Goal: Communication & Community: Answer question/provide support

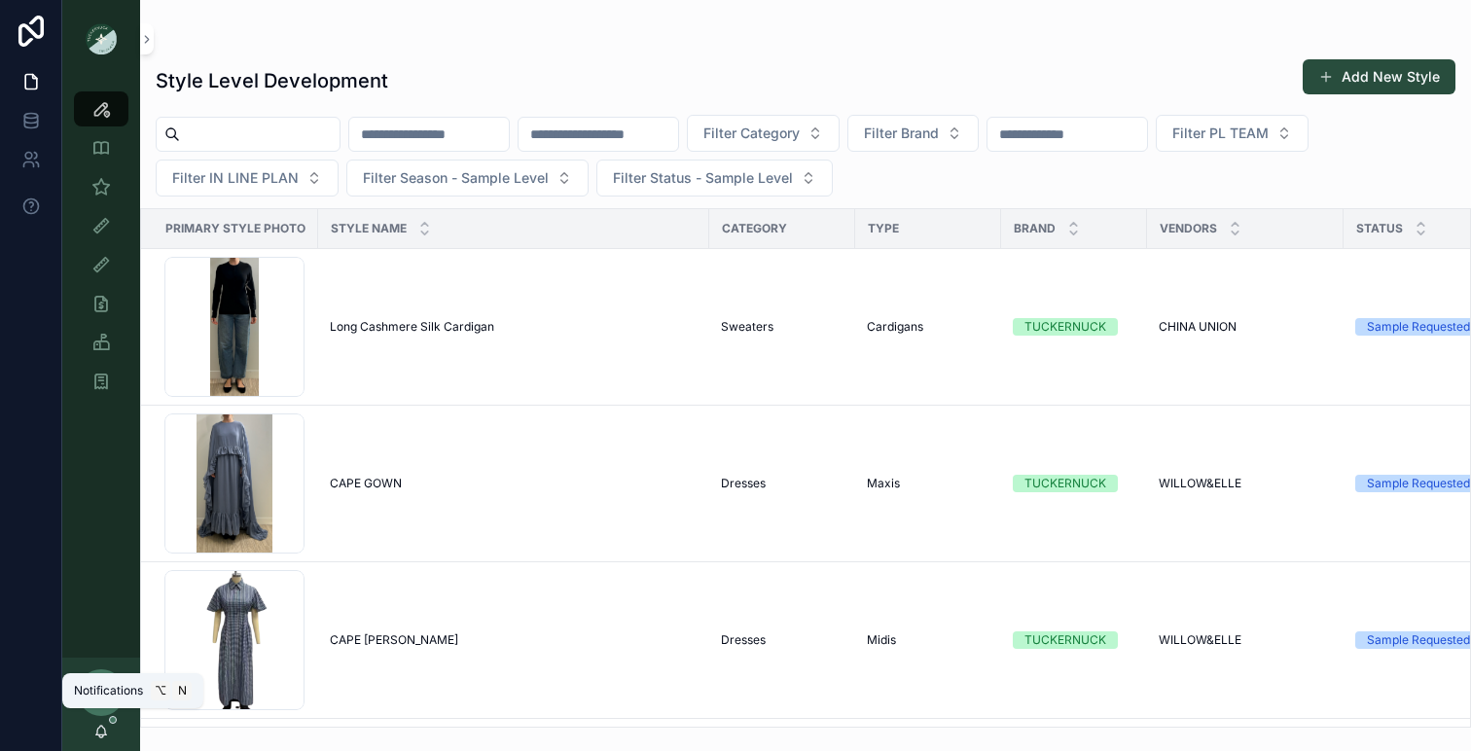
click at [103, 728] on icon "scrollable content" at bounding box center [101, 732] width 16 height 16
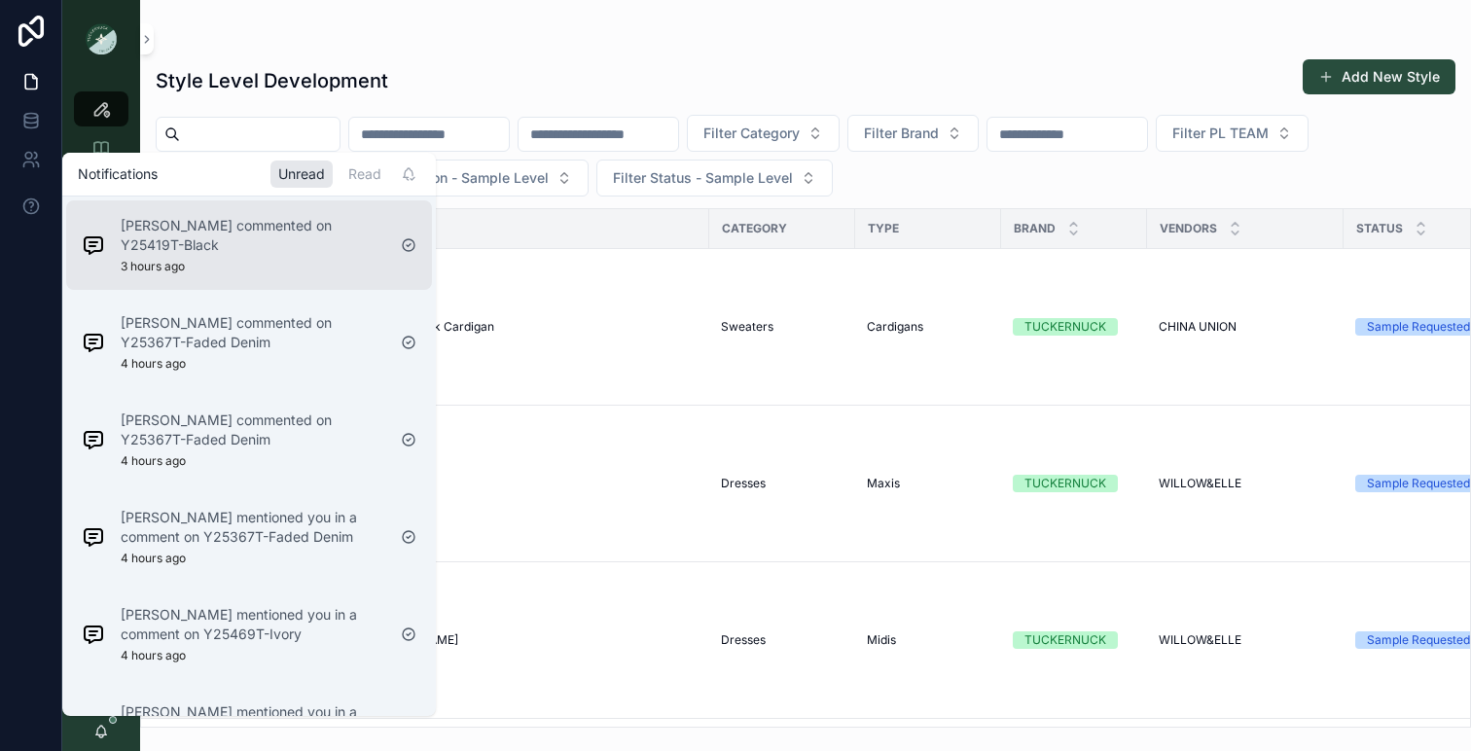
click at [328, 240] on p "[PERSON_NAME] commented on Y25419T-Black" at bounding box center [253, 235] width 265 height 39
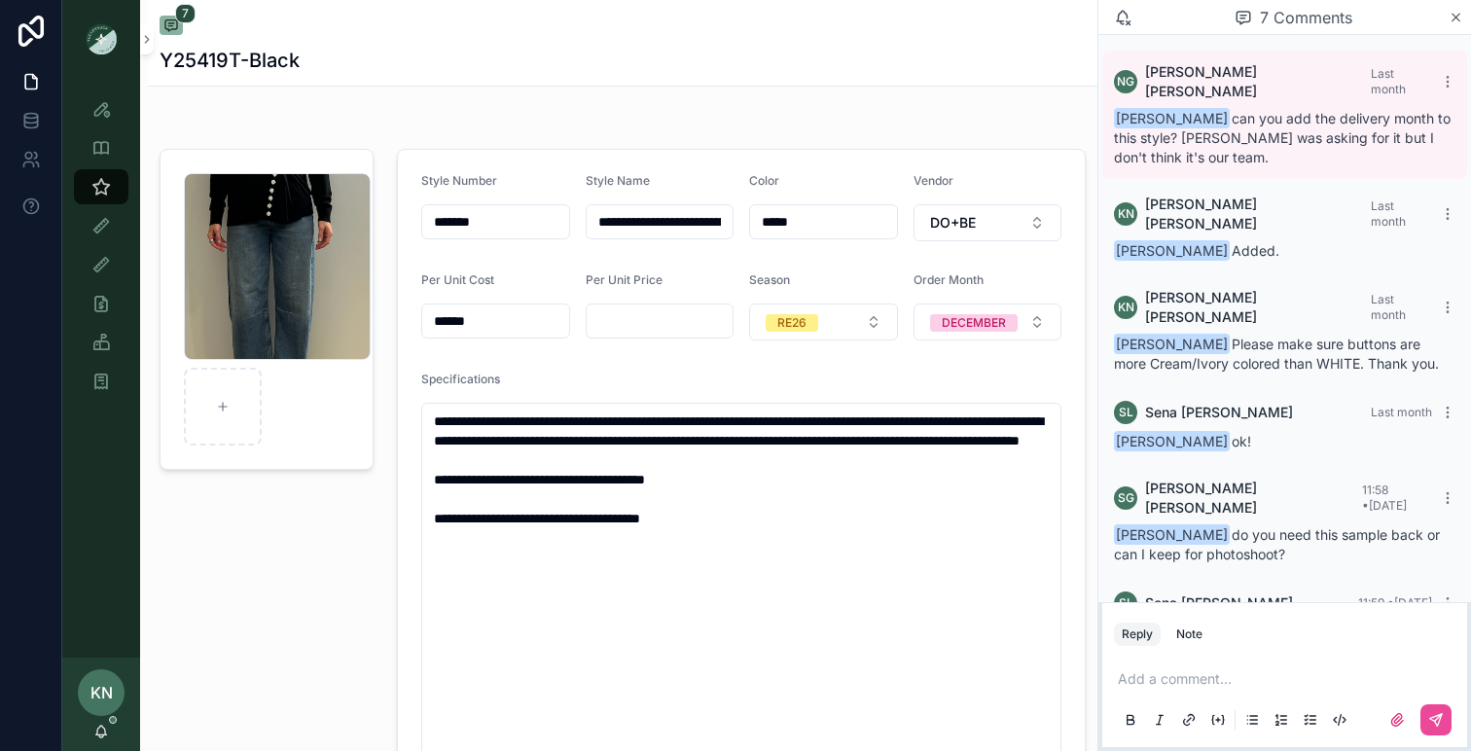
scroll to position [106, 0]
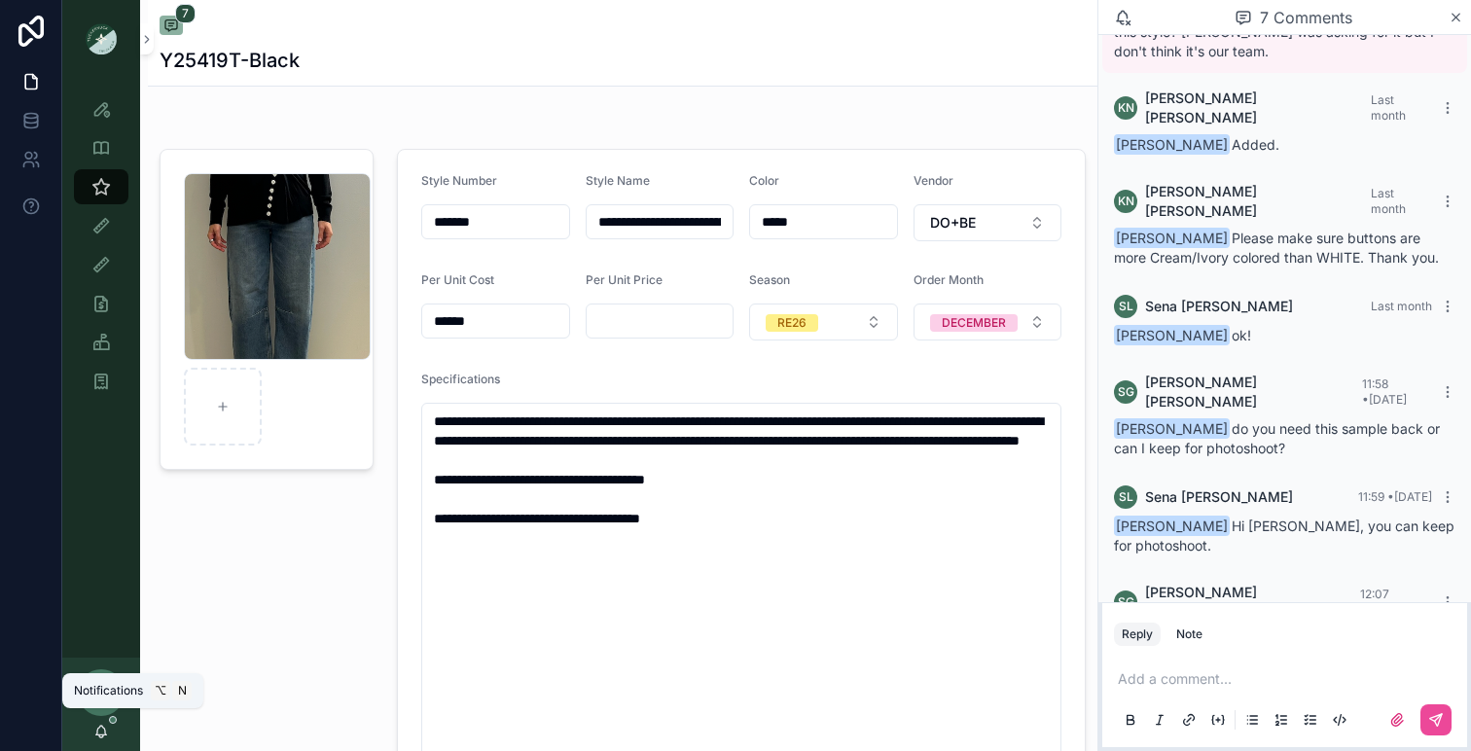
click at [102, 728] on icon "scrollable content" at bounding box center [101, 732] width 16 height 16
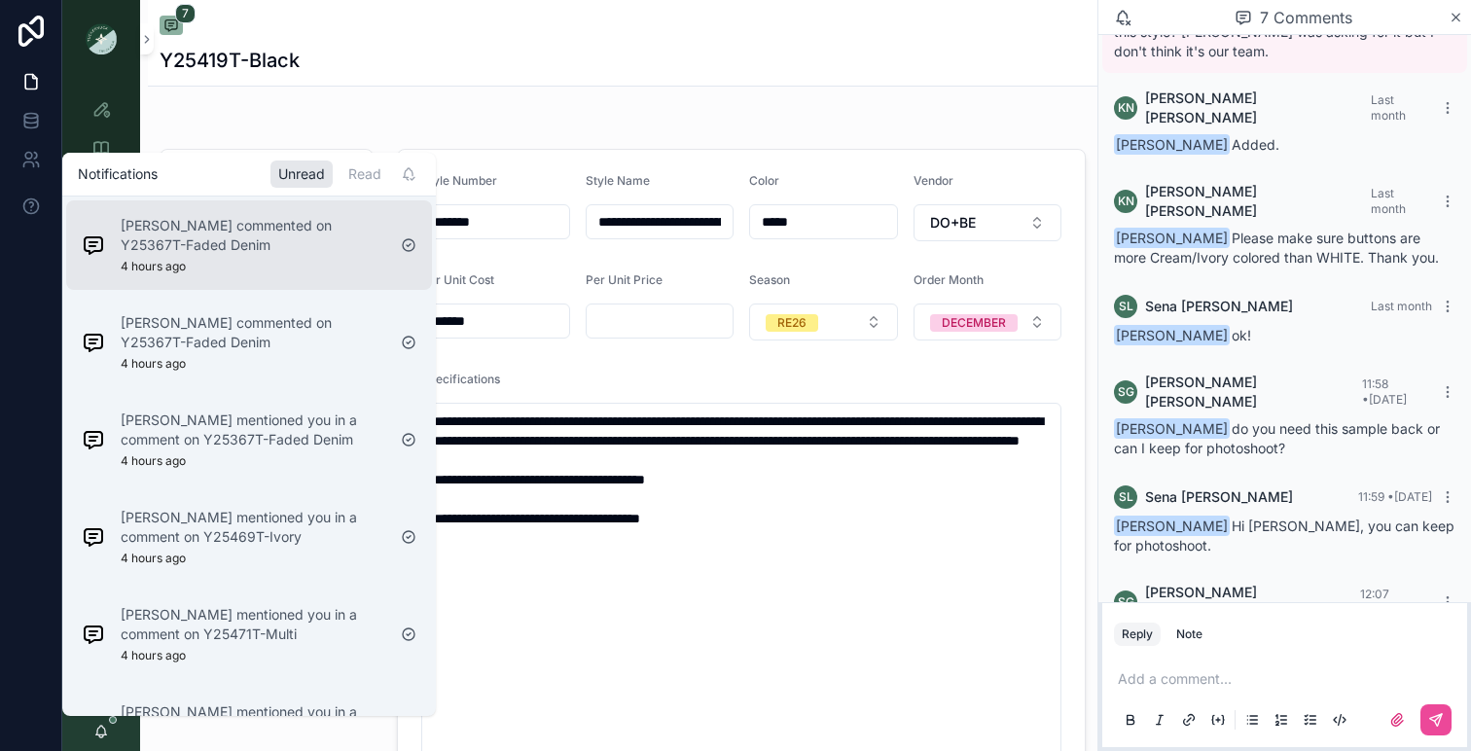
click at [239, 248] on p "[PERSON_NAME] commented on Y25367T-Faded Denim" at bounding box center [253, 235] width 265 height 39
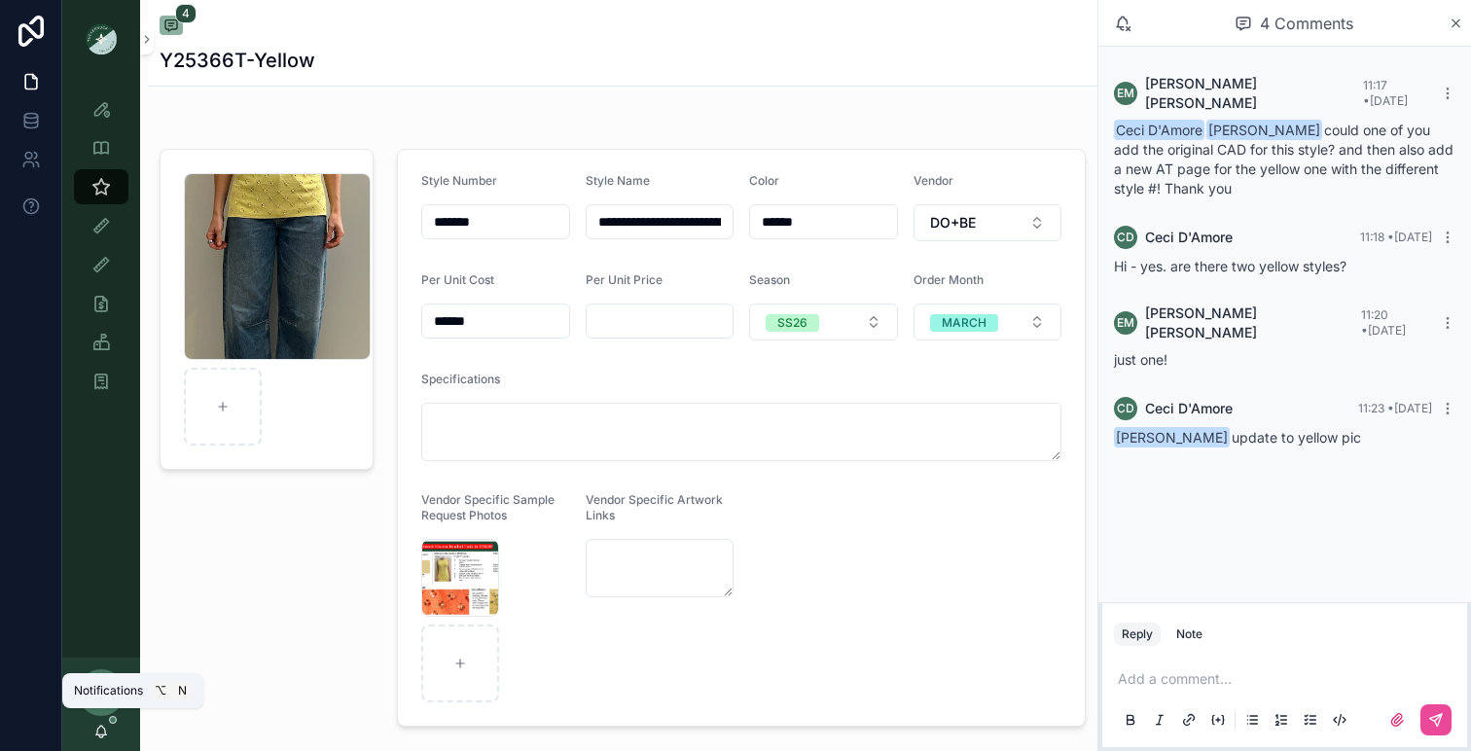
click at [107, 728] on icon "scrollable content" at bounding box center [101, 732] width 16 height 16
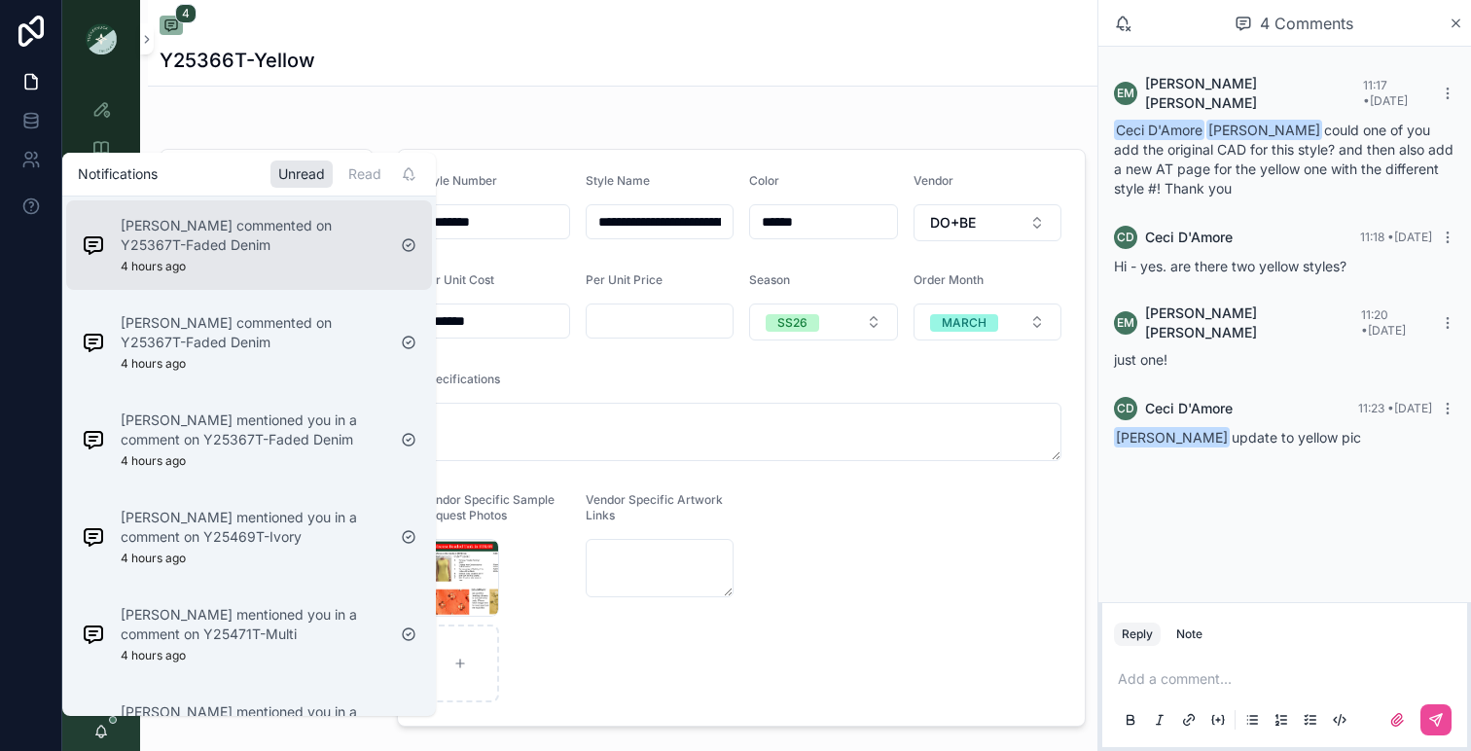
click at [291, 258] on div "[PERSON_NAME] commented on Y25367T-Faded Denim 4 hours ago" at bounding box center [253, 245] width 265 height 58
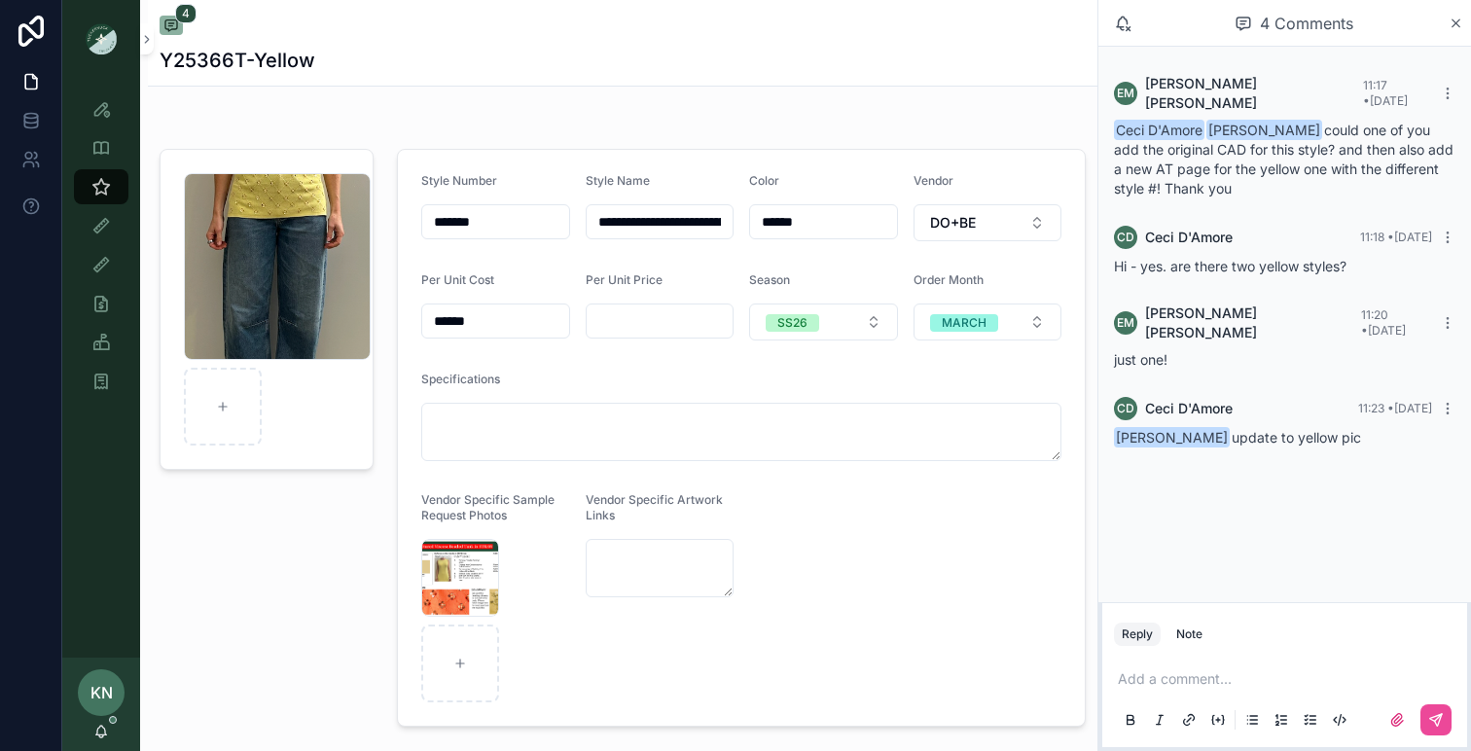
click at [112, 731] on div "KN [PERSON_NAME]" at bounding box center [101, 704] width 78 height 93
click at [106, 731] on icon "scrollable content" at bounding box center [101, 732] width 16 height 16
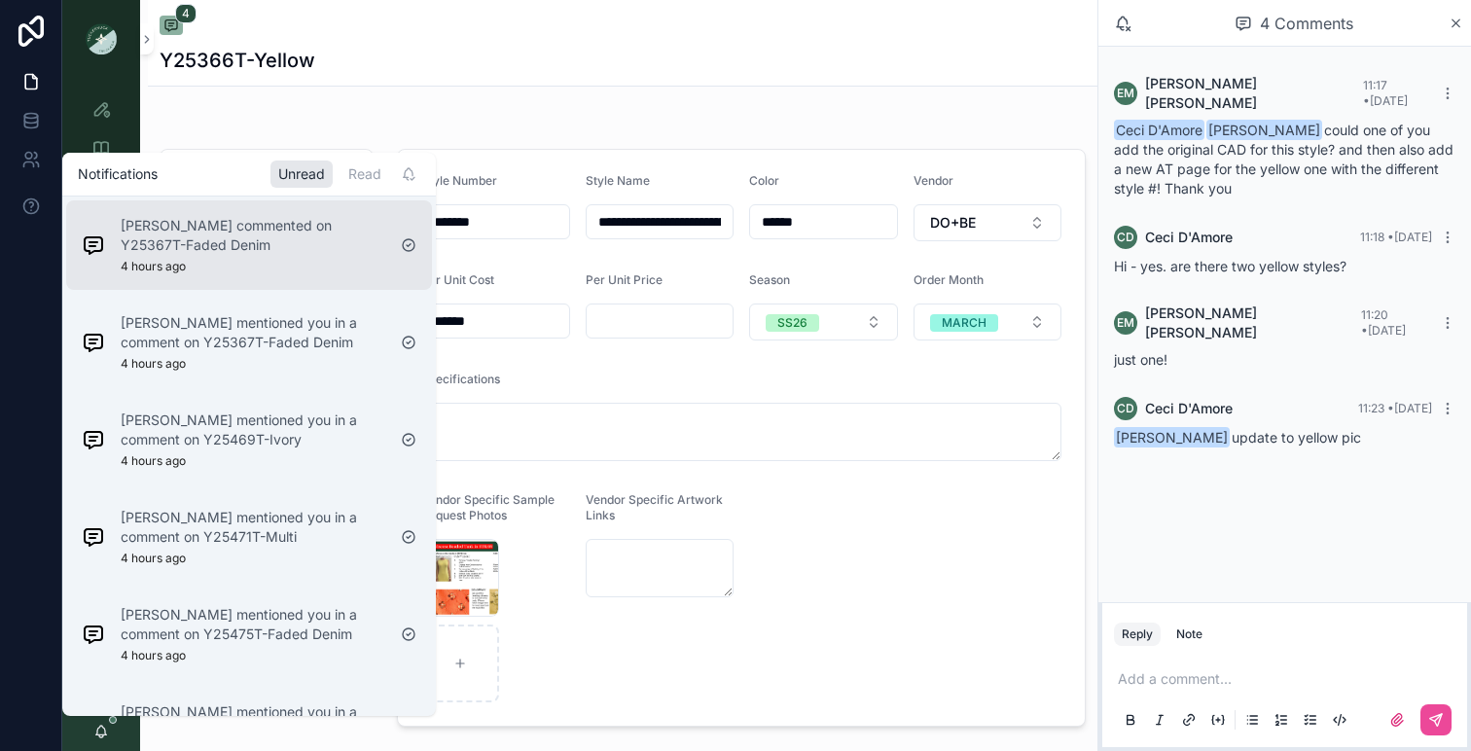
click at [251, 275] on div "[PERSON_NAME] commented on Y25367T-Faded Denim 4 hours ago" at bounding box center [233, 245] width 319 height 74
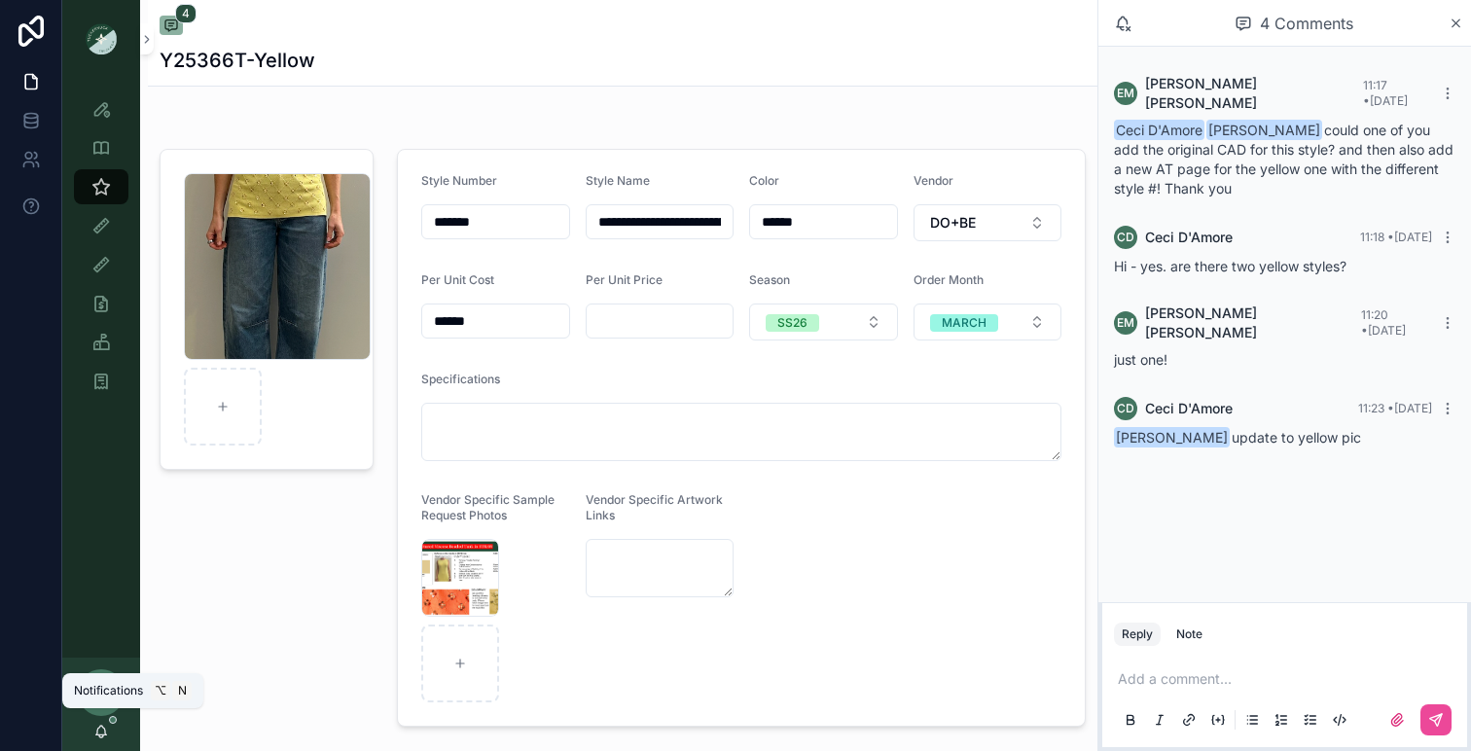
click at [102, 731] on icon "scrollable content" at bounding box center [101, 732] width 16 height 16
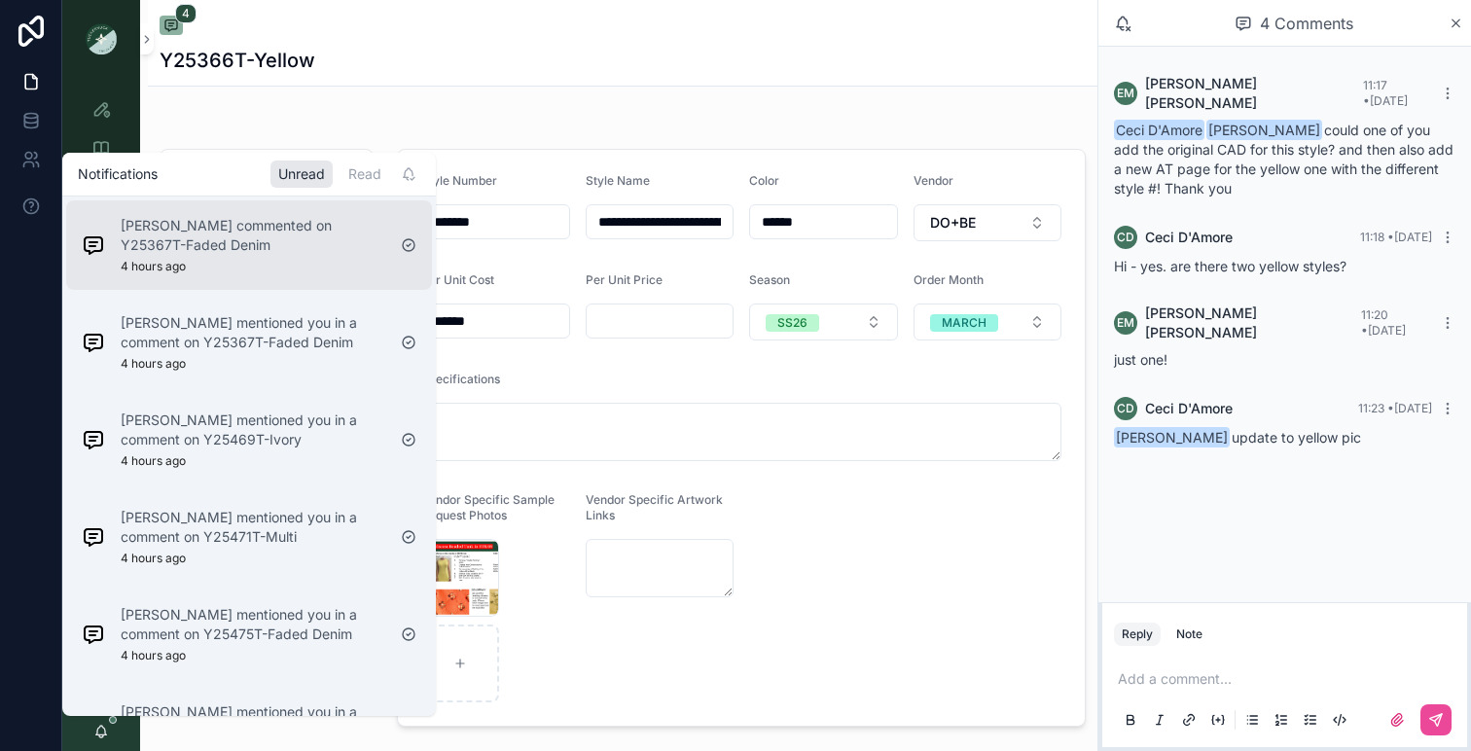
click at [280, 242] on p "[PERSON_NAME] commented on Y25367T-Faded Denim" at bounding box center [253, 235] width 265 height 39
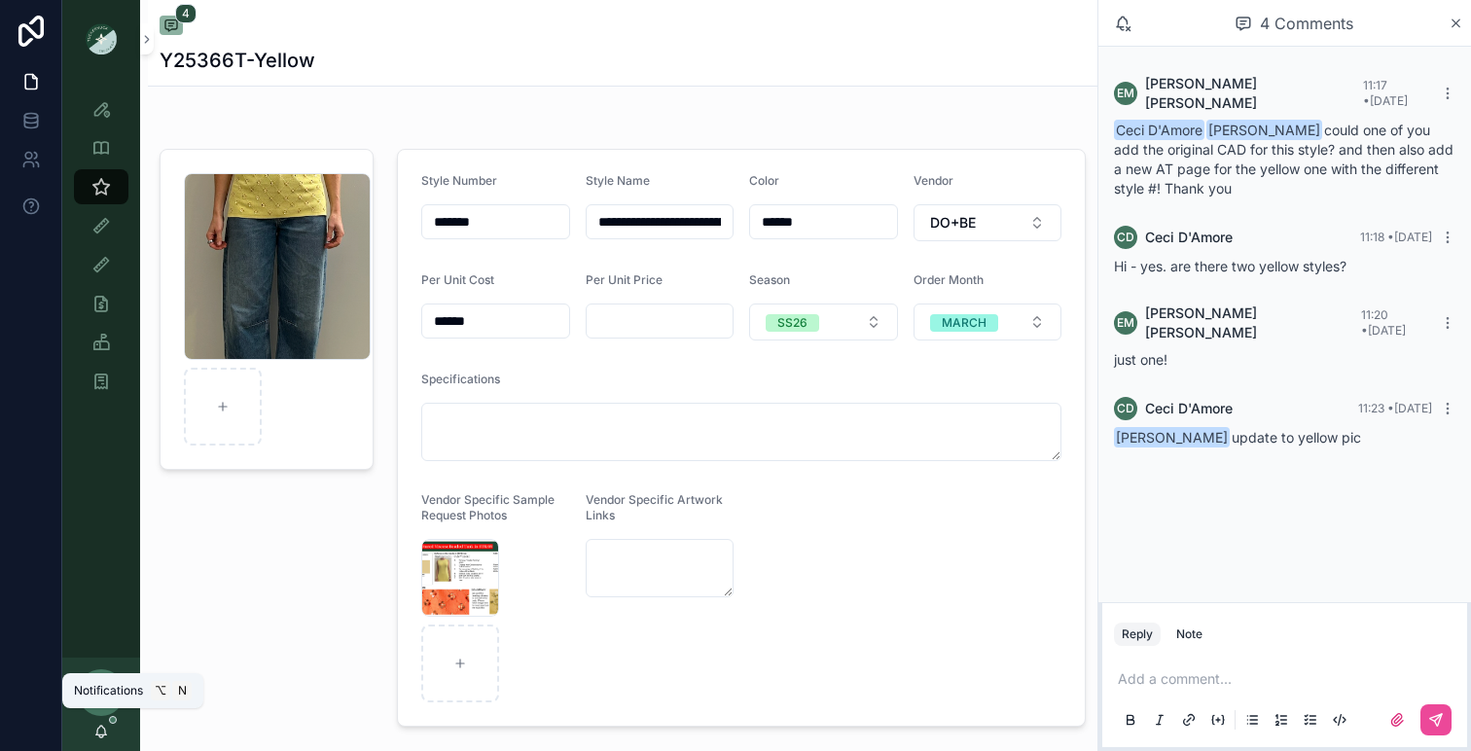
click at [102, 736] on icon "scrollable content" at bounding box center [101, 736] width 4 height 3
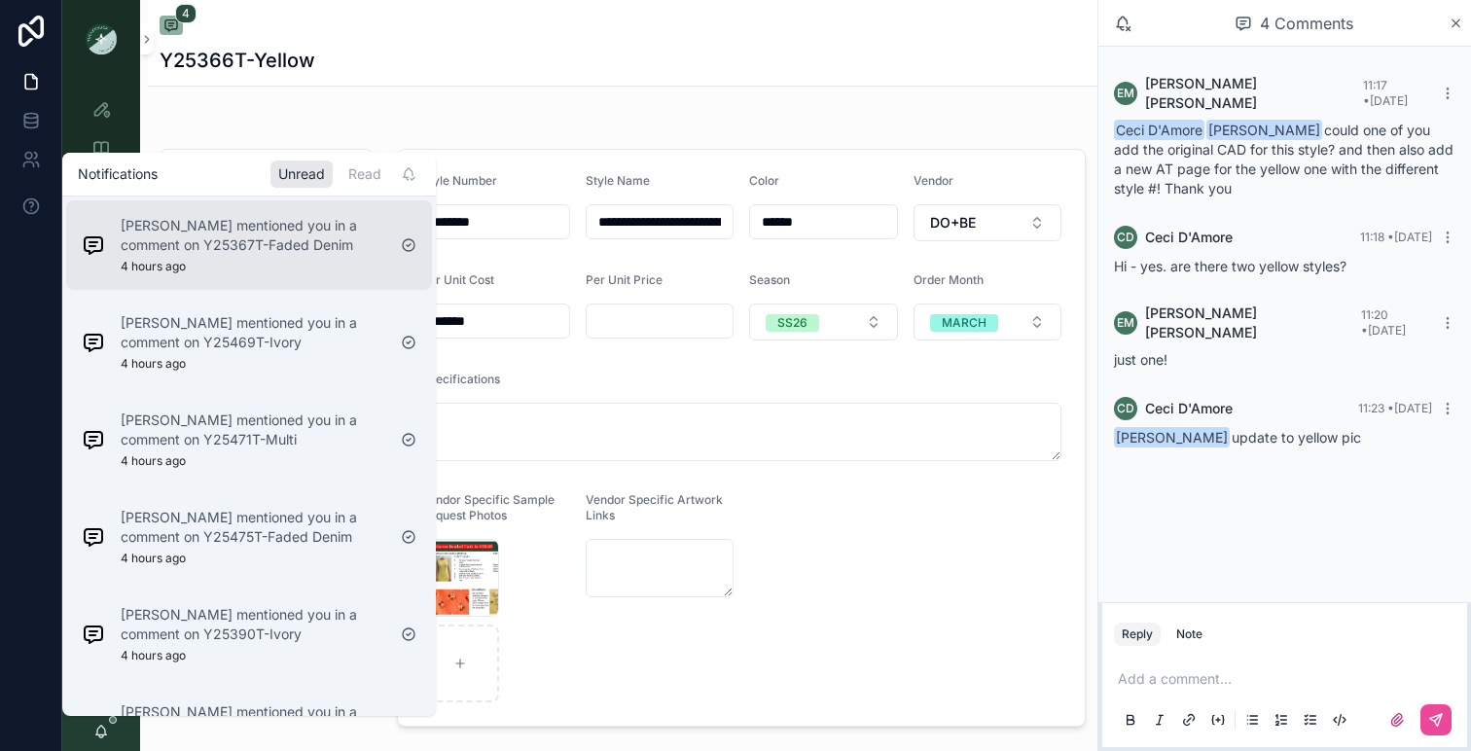
click at [232, 266] on div "[PERSON_NAME] mentioned you in a comment on Y25367T-Faded Denim 4 hours ago" at bounding box center [253, 245] width 265 height 58
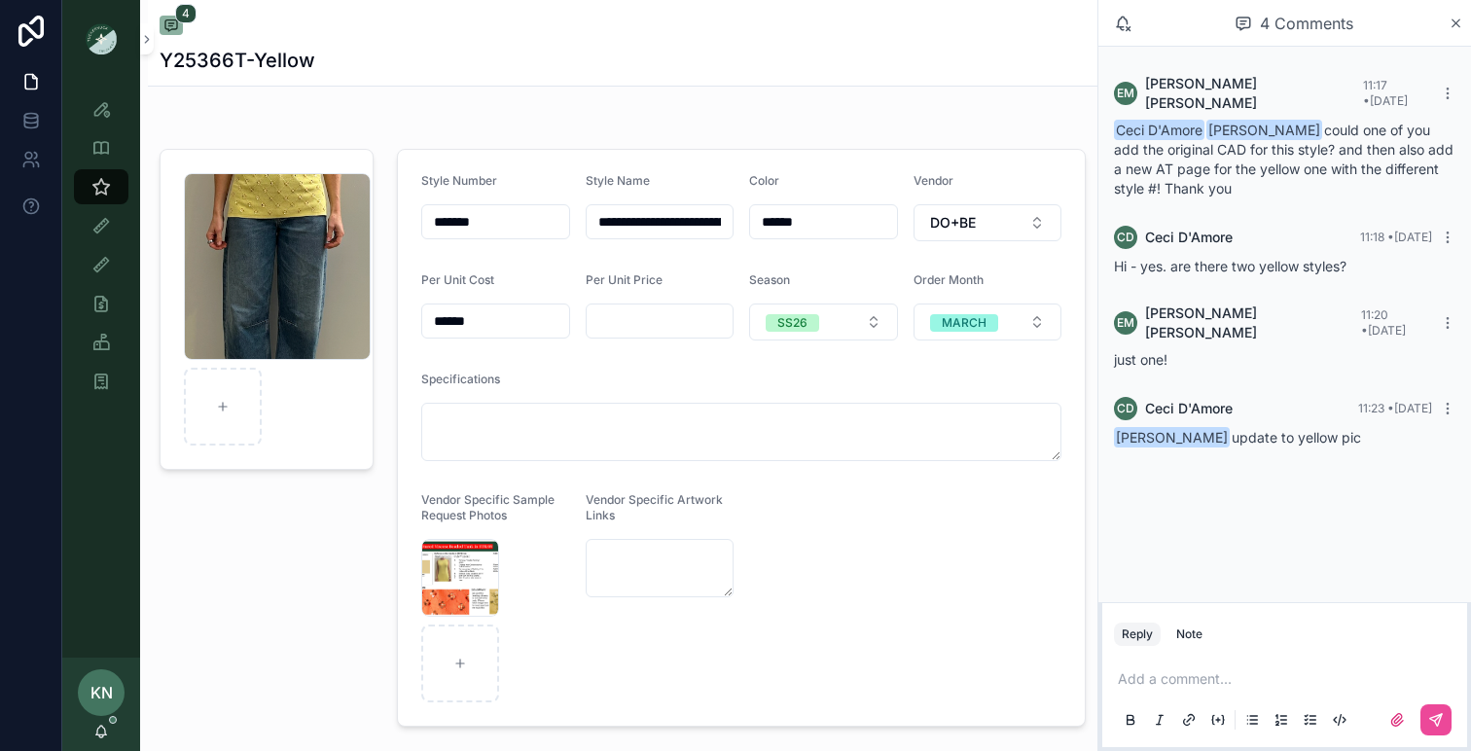
click at [107, 727] on icon "scrollable content" at bounding box center [101, 732] width 16 height 16
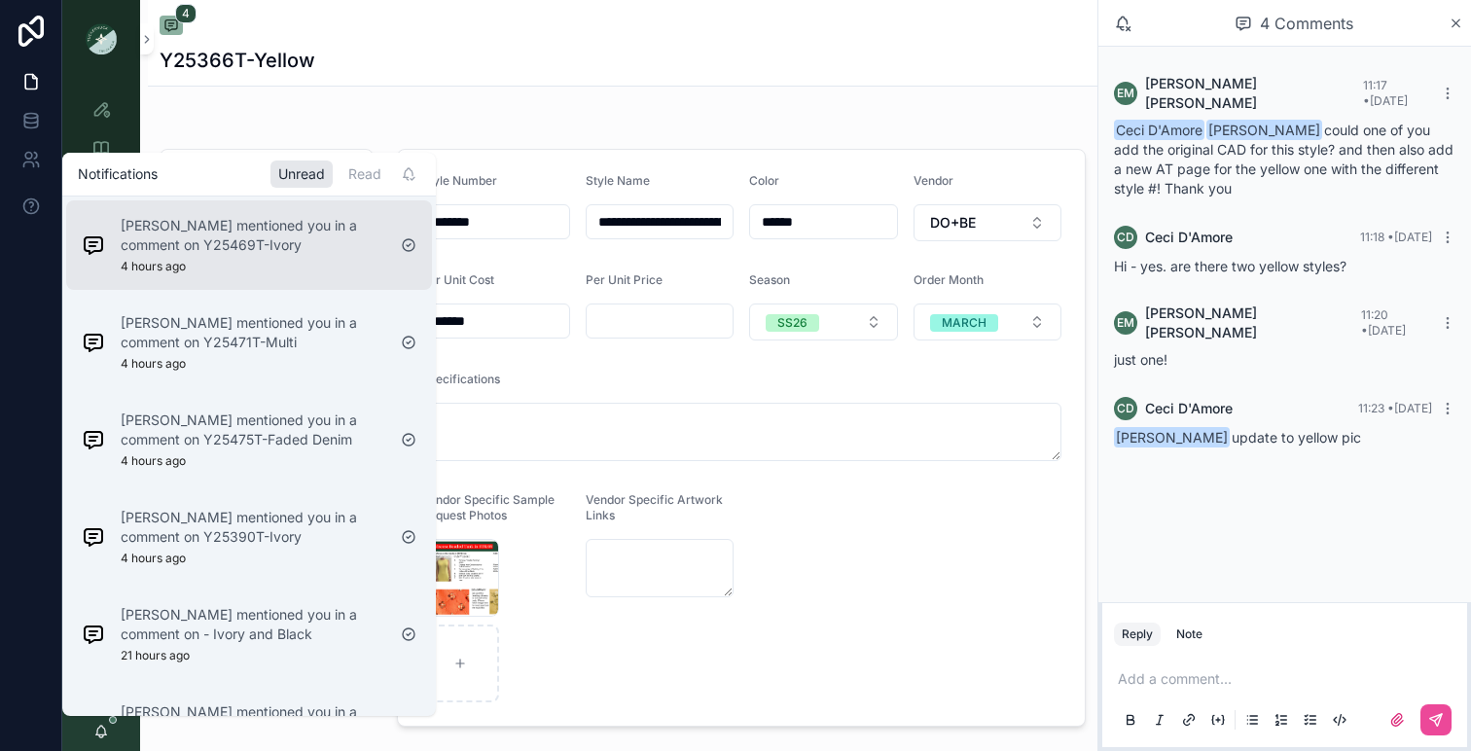
click at [262, 252] on p "[PERSON_NAME] mentioned you in a comment on Y25469T-Ivory" at bounding box center [253, 235] width 265 height 39
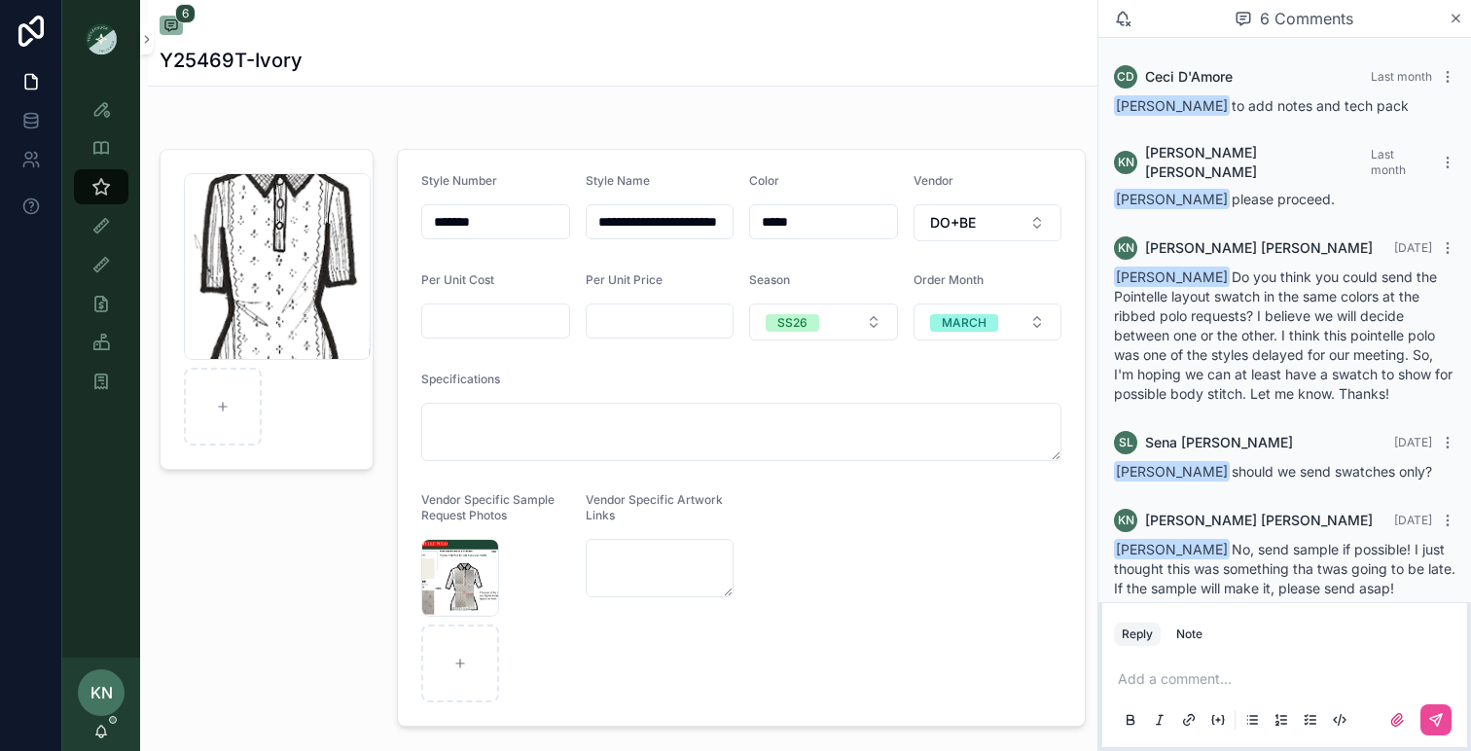
scroll to position [106, 0]
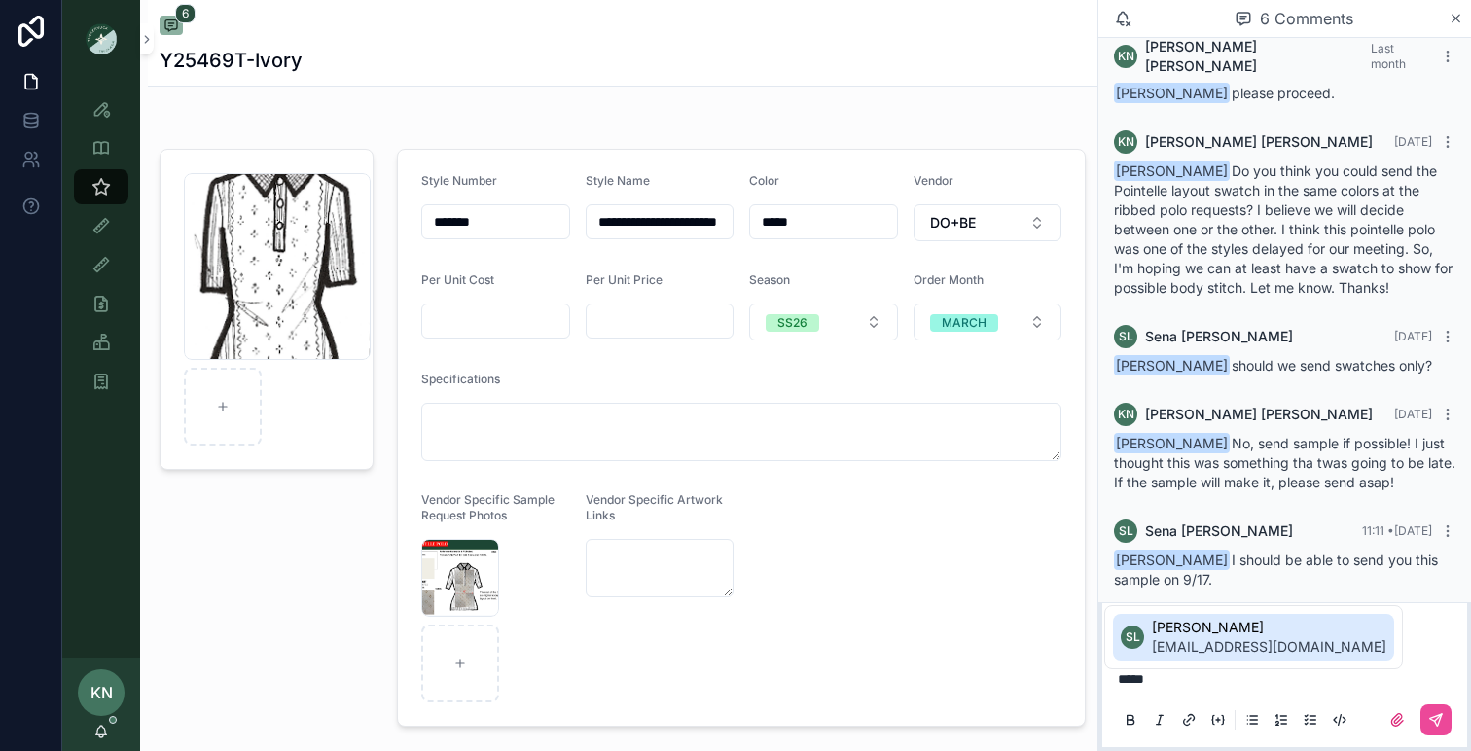
click at [1298, 629] on span "[PERSON_NAME]" at bounding box center [1269, 627] width 234 height 19
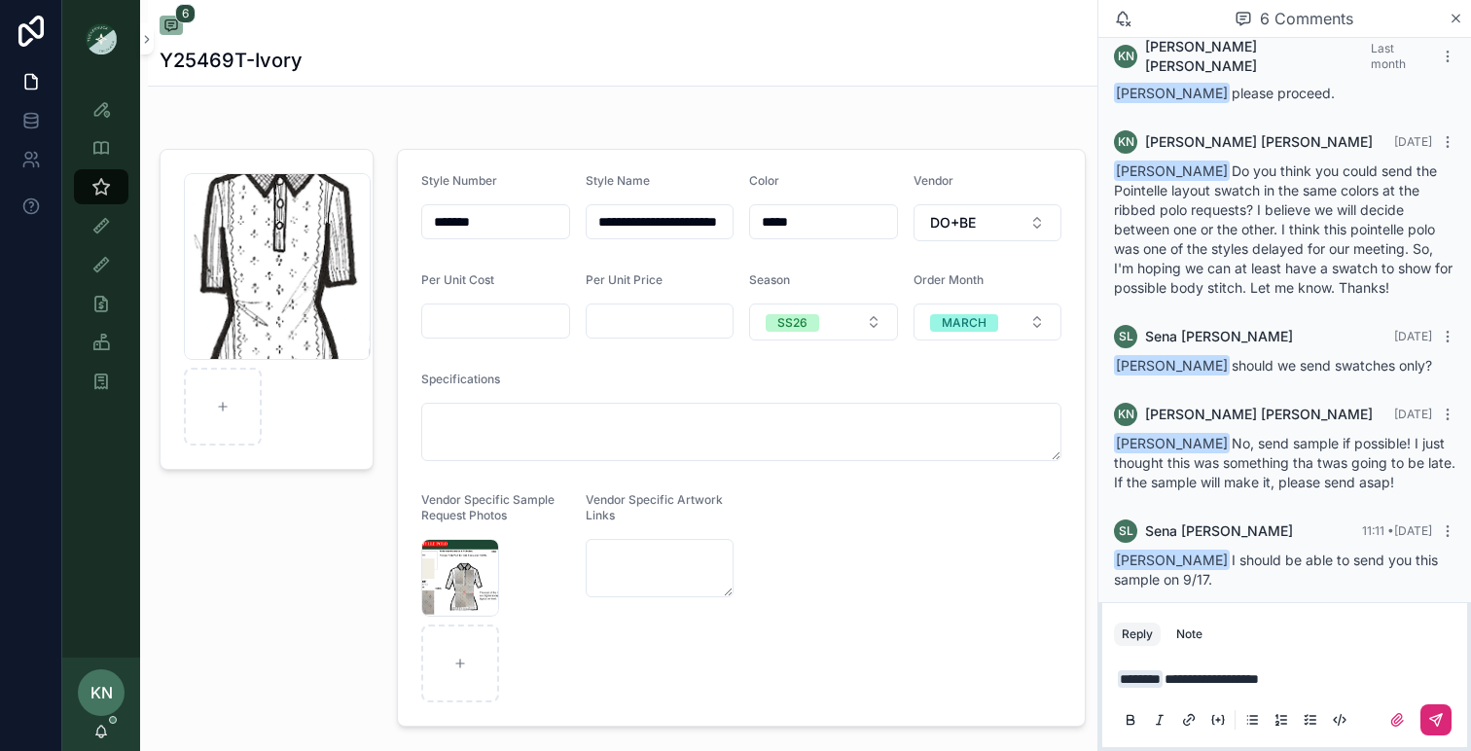
click at [1435, 722] on icon "scrollable content" at bounding box center [1436, 720] width 12 height 12
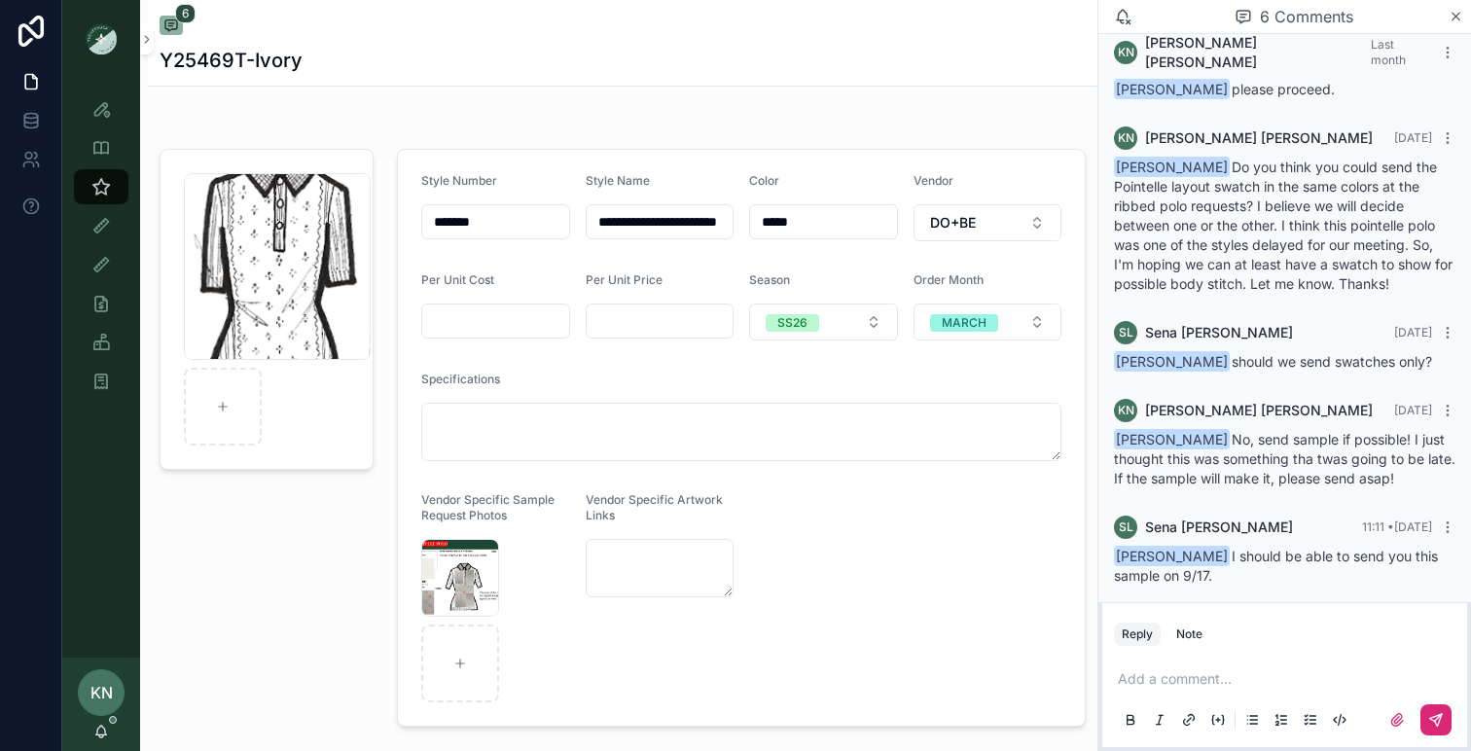
scroll to position [180, 0]
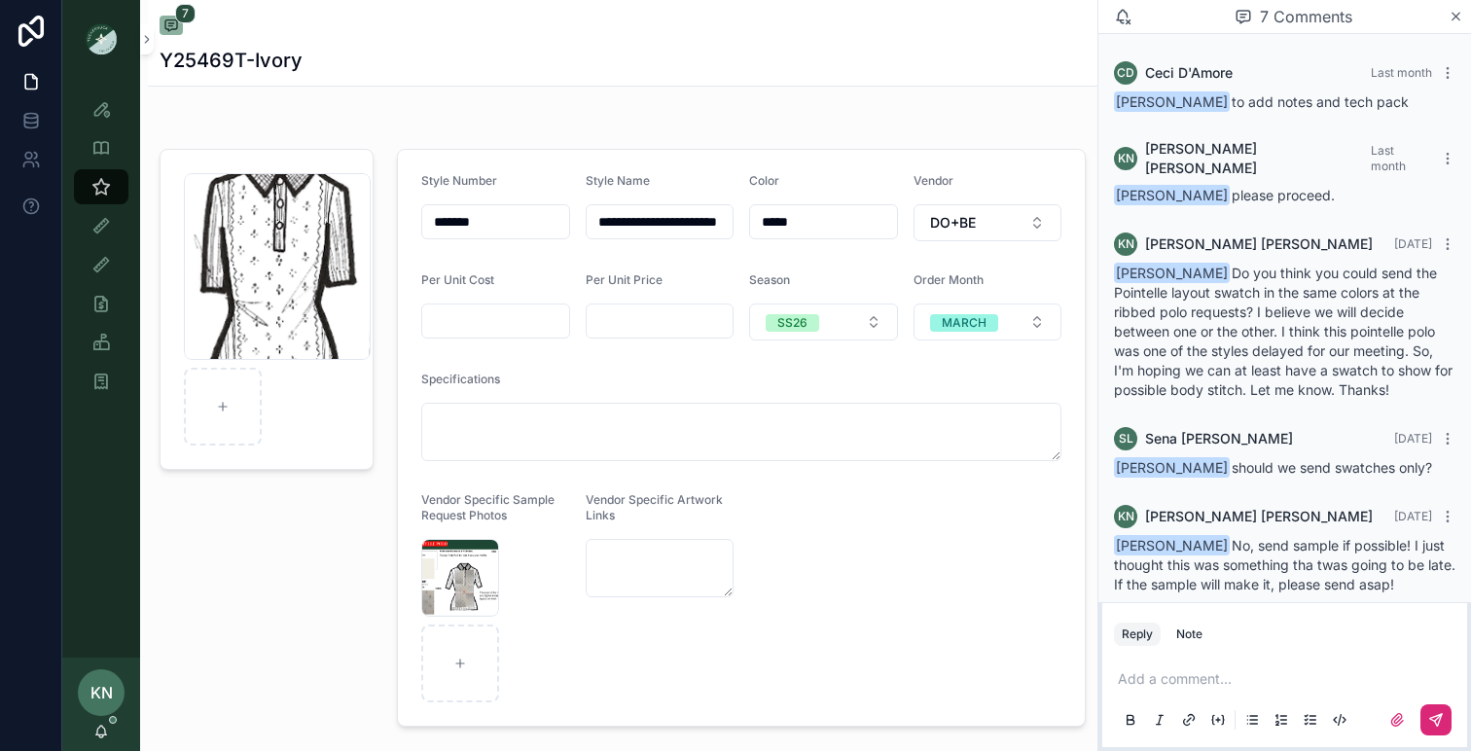
click at [109, 733] on div "KN [PERSON_NAME]" at bounding box center [101, 704] width 78 height 93
click at [98, 732] on icon "scrollable content" at bounding box center [101, 732] width 16 height 16
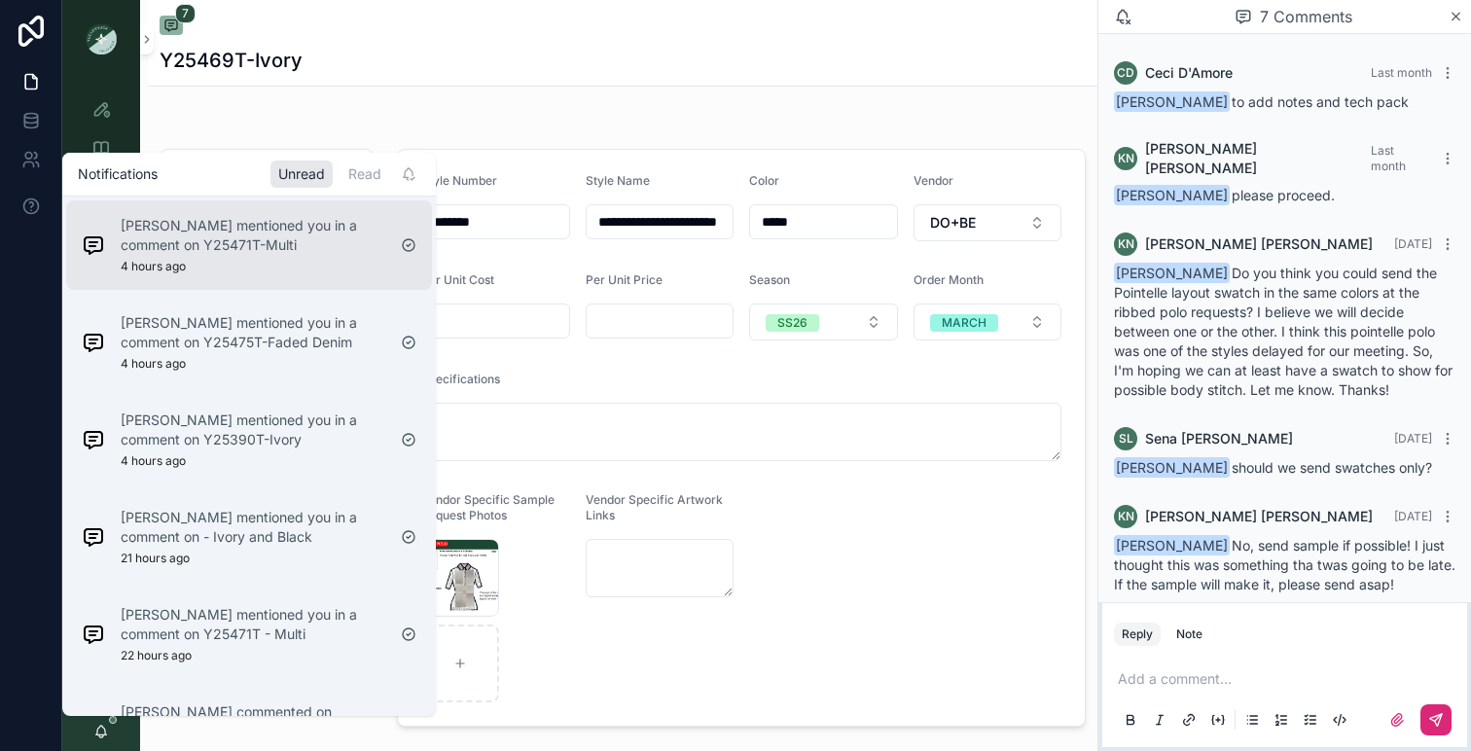
click at [249, 275] on div "[PERSON_NAME] mentioned you in a comment on Y25471T-Multi 4 hours ago" at bounding box center [233, 245] width 319 height 74
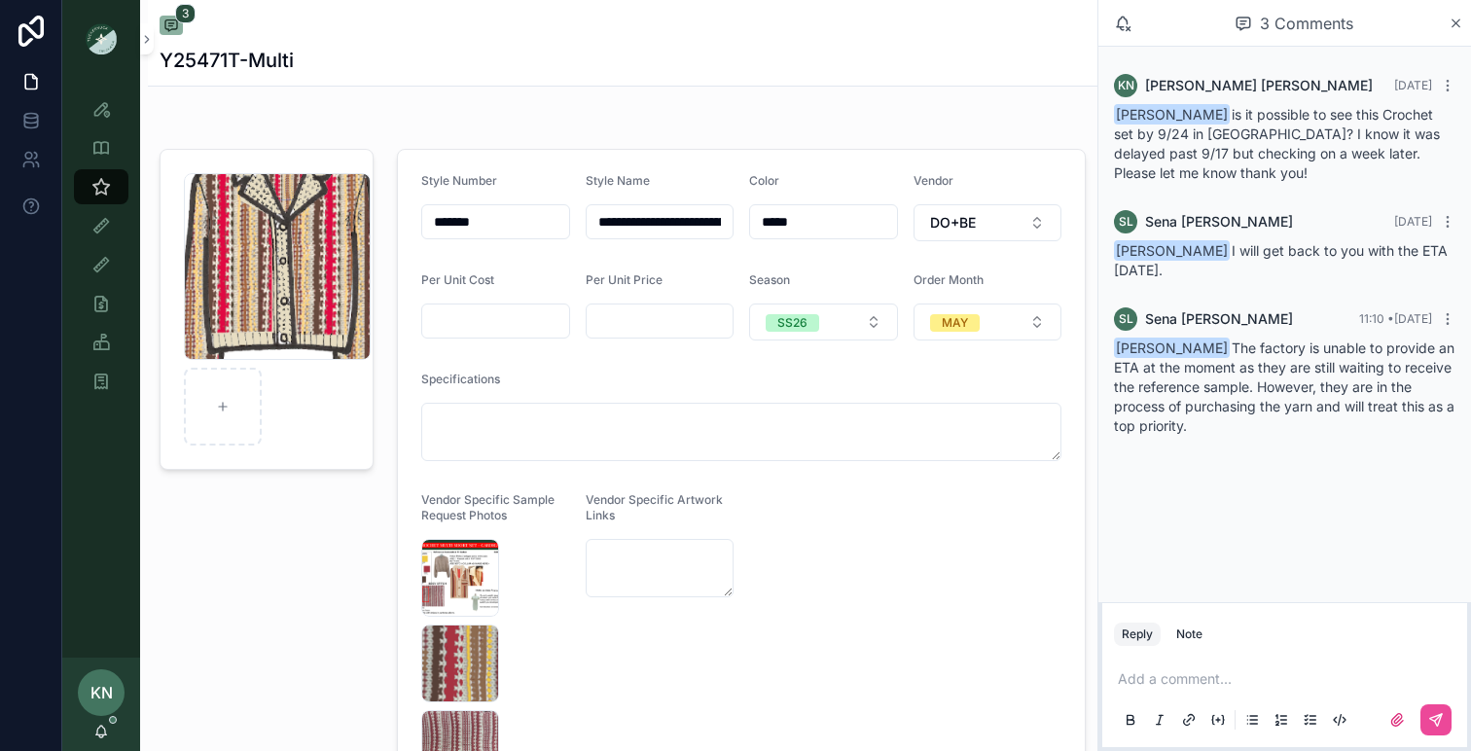
click at [1182, 677] on p "scrollable content" at bounding box center [1288, 678] width 341 height 19
click at [1247, 625] on span "[PERSON_NAME]" at bounding box center [1269, 627] width 234 height 19
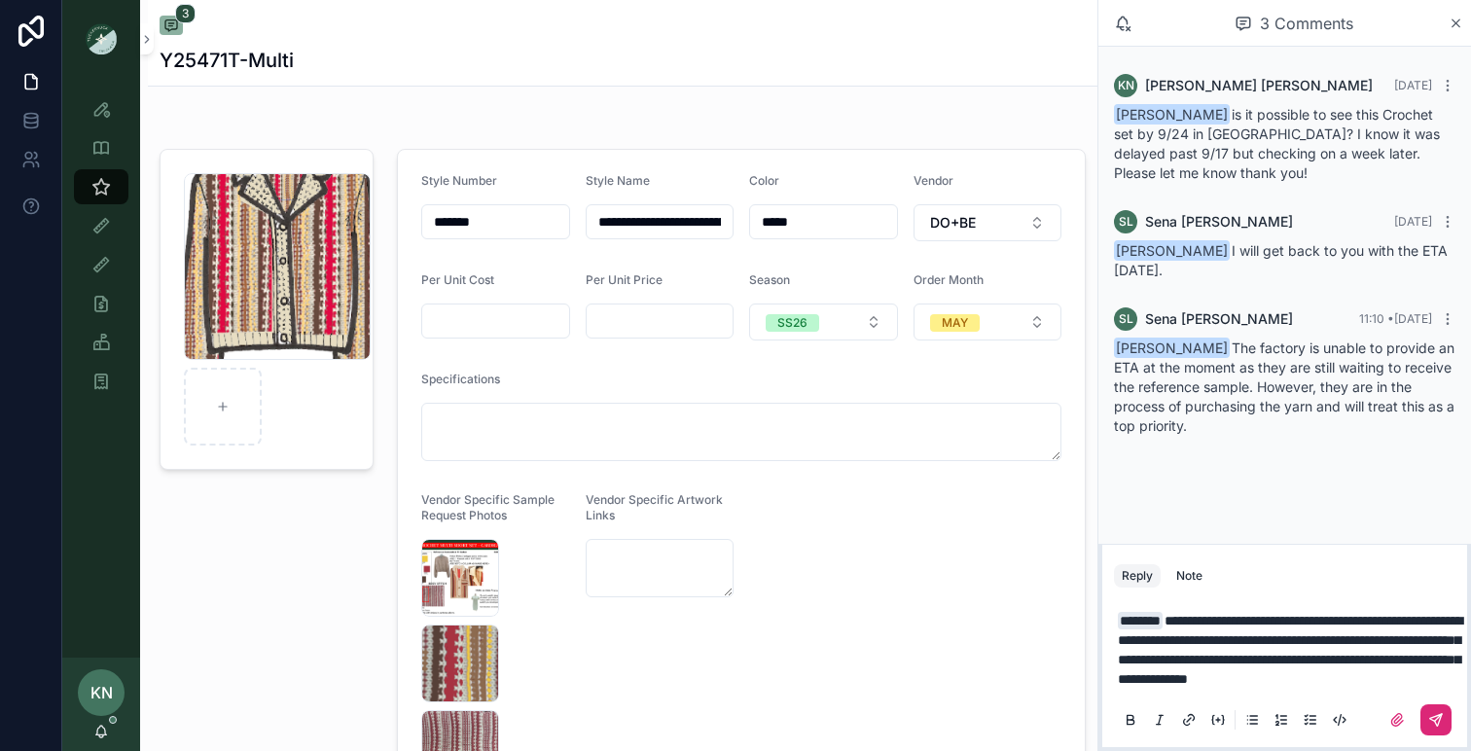
click at [1432, 719] on icon "scrollable content" at bounding box center [1436, 720] width 12 height 12
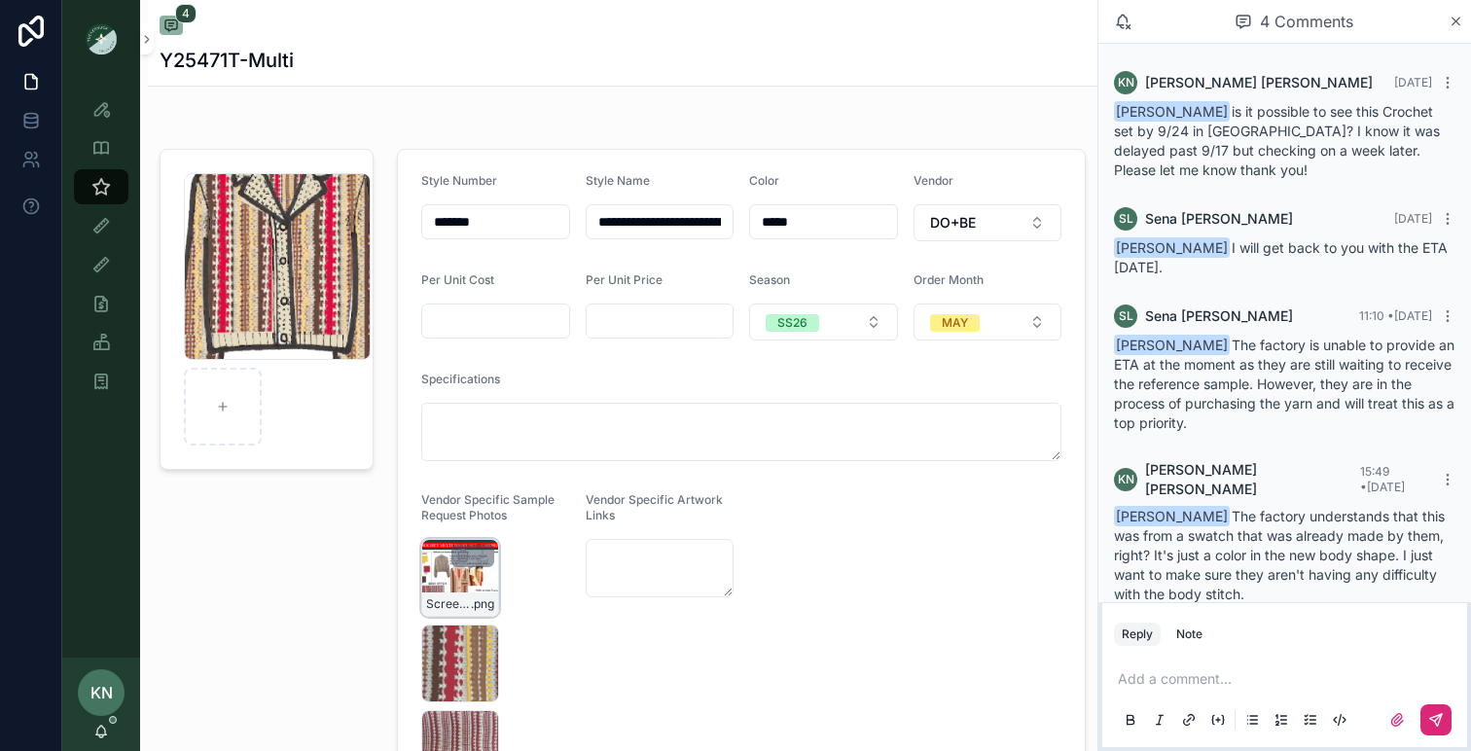
click at [482, 585] on div "Screenshot-2025-08-05-at-2.03.55-PM .png" at bounding box center [460, 578] width 78 height 78
